Goal: Register for event/course

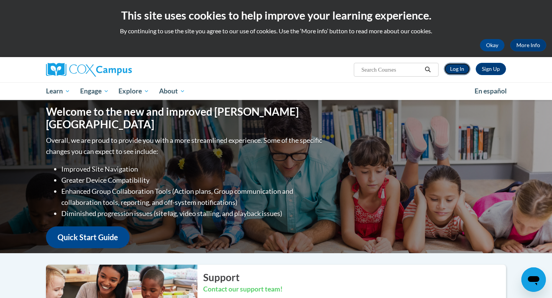
click at [458, 69] on link "Log In" at bounding box center [457, 69] width 26 height 12
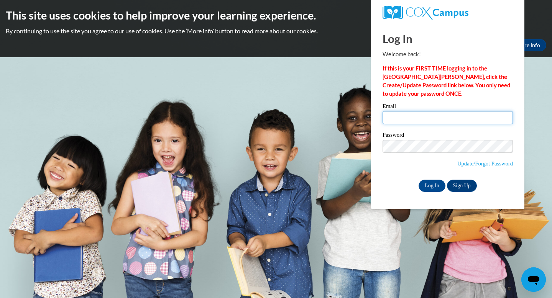
click at [408, 116] on input "Email" at bounding box center [448, 117] width 130 height 13
type input "eg5wift@icloud.com"
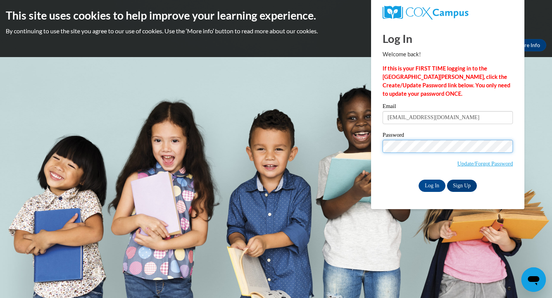
click at [419, 180] on input "Log In" at bounding box center [432, 186] width 27 height 12
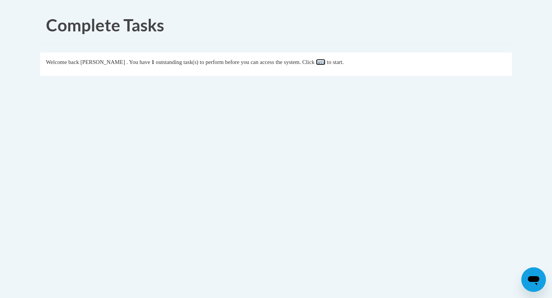
click at [326, 65] on link "here" at bounding box center [321, 62] width 10 height 6
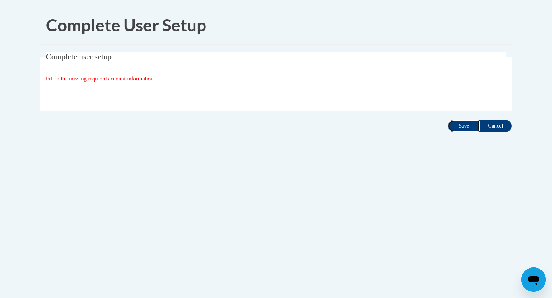
click at [457, 123] on input "Save" at bounding box center [464, 126] width 32 height 12
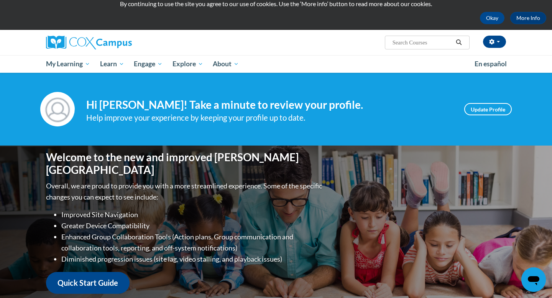
scroll to position [28, 0]
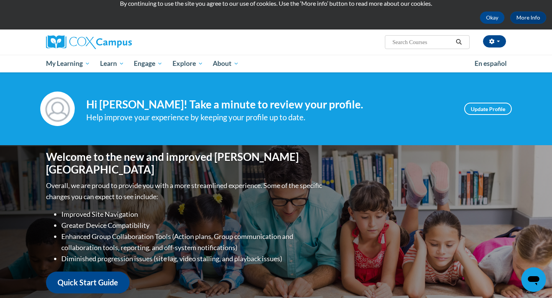
click at [403, 42] on input "Search..." at bounding box center [422, 42] width 61 height 9
type input "Systematice and Explicit Phonics Instruction"
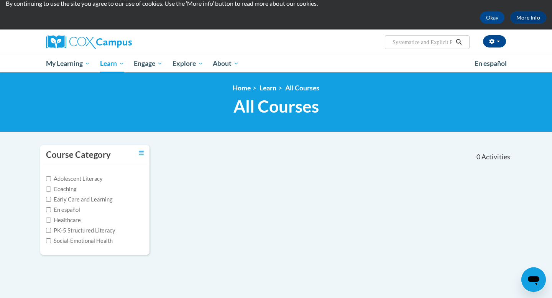
scroll to position [20, 0]
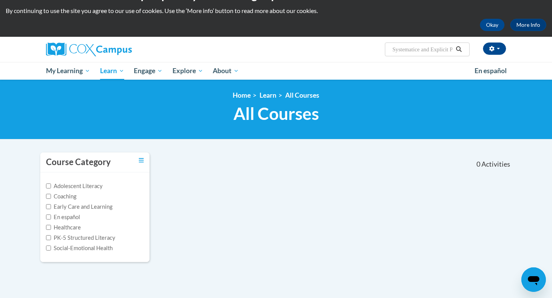
click at [421, 52] on input "Systematice and Explicit Phonics Instruction" at bounding box center [422, 49] width 61 height 9
type input "Systematic and Explicit Phonics Instruction"
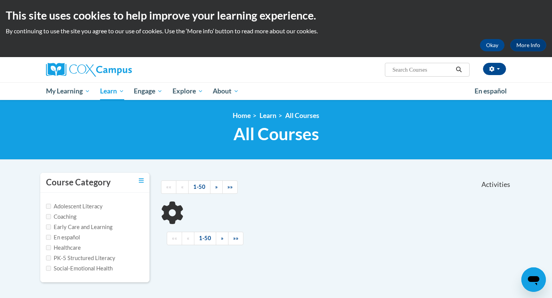
type input "Systematic and Explicit Phonics Instruction"
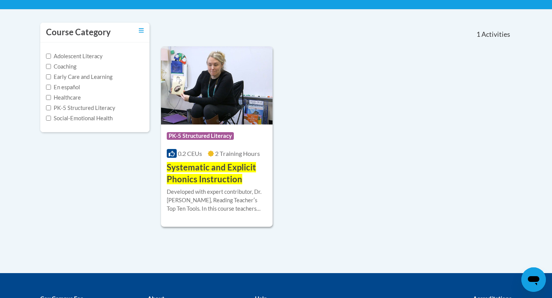
scroll to position [151, 0]
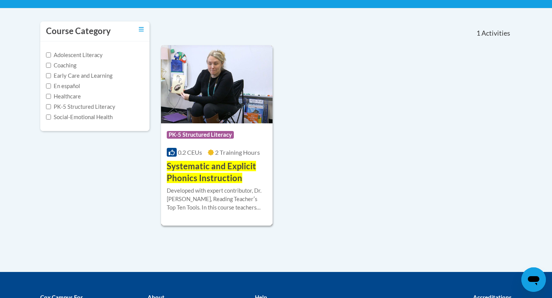
click at [210, 171] on h3 "Systematic and Explicit Phonics Instruction" at bounding box center [217, 173] width 100 height 24
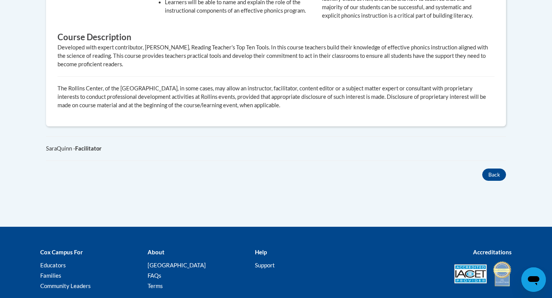
scroll to position [429, 0]
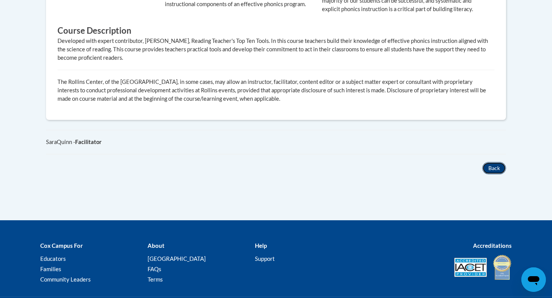
click at [498, 174] on button "Back" at bounding box center [494, 168] width 24 height 12
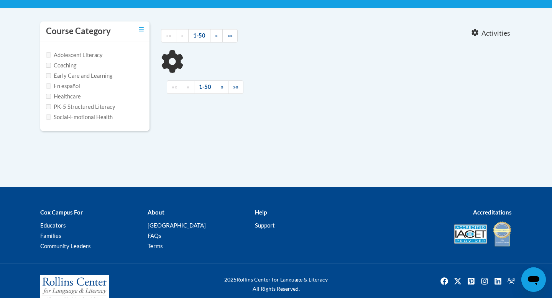
type input "Systematic and Explicit Phonics Instruction"
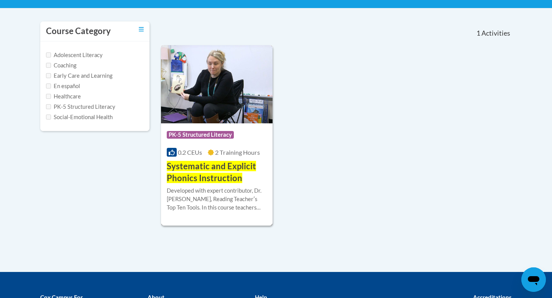
click at [210, 173] on h3 "Systematic and Explicit Phonics Instruction" at bounding box center [217, 173] width 100 height 24
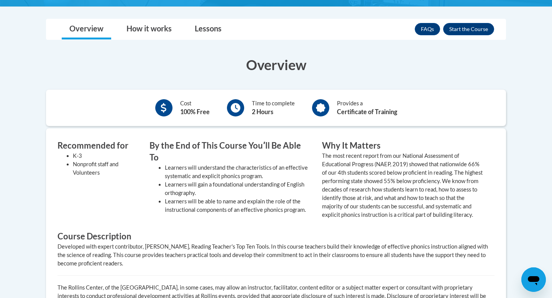
scroll to position [220, 0]
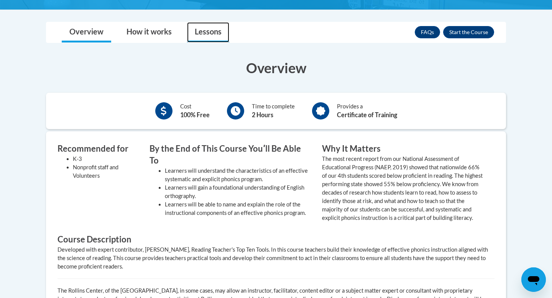
click at [206, 36] on link "Lessons" at bounding box center [208, 32] width 42 height 20
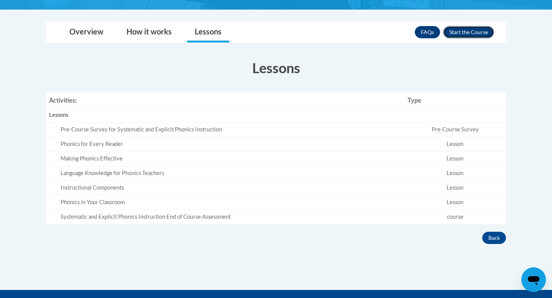
click at [467, 32] on button "Enroll" at bounding box center [468, 32] width 51 height 12
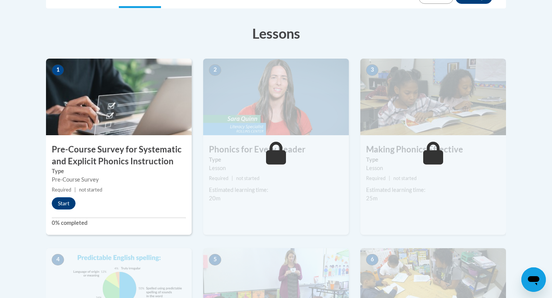
scroll to position [207, 0]
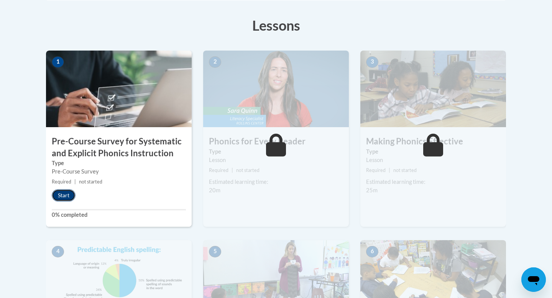
click at [66, 196] on button "Start" at bounding box center [64, 195] width 24 height 12
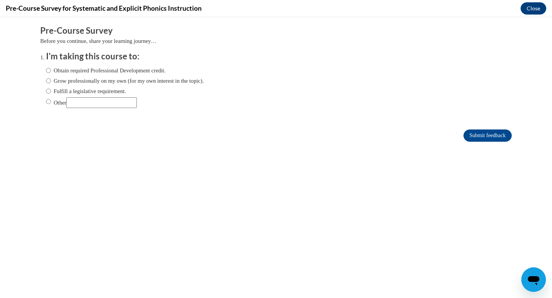
scroll to position [0, 0]
click at [46, 70] on input "Obtain required Professional Development credit." at bounding box center [48, 70] width 5 height 8
radio input "true"
click at [48, 70] on input "Obtain required Professional Development credit." at bounding box center [48, 70] width 5 height 8
click at [46, 102] on input "Other" at bounding box center [48, 101] width 5 height 8
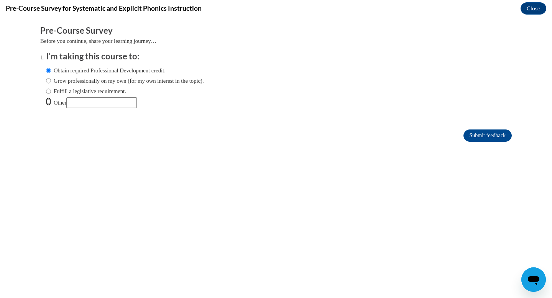
radio input "true"
click at [81, 102] on input "Other" at bounding box center [101, 102] width 71 height 11
type input "M"
type input "College assignment"
click at [470, 133] on input "Submit feedback" at bounding box center [488, 136] width 48 height 12
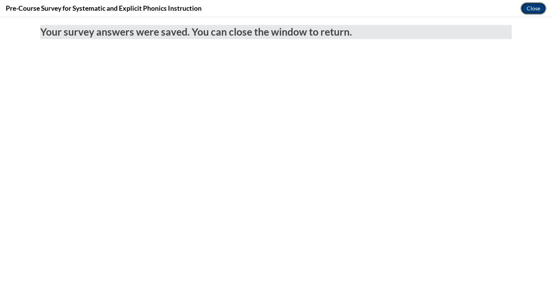
click at [535, 7] on button "Close" at bounding box center [534, 8] width 26 height 12
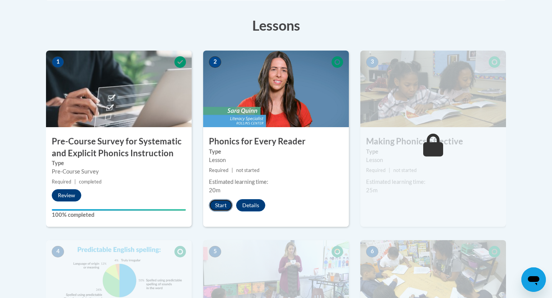
click at [221, 202] on button "Start" at bounding box center [221, 205] width 24 height 12
